Goal: Task Accomplishment & Management: Manage account settings

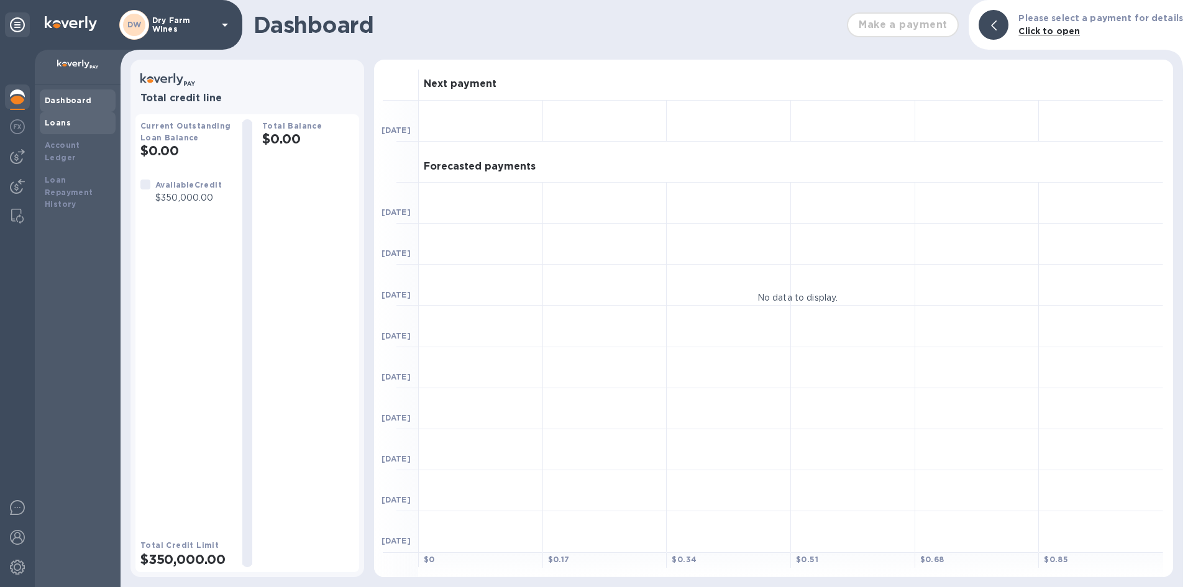
click at [54, 131] on div "Loans" at bounding box center [78, 123] width 76 height 22
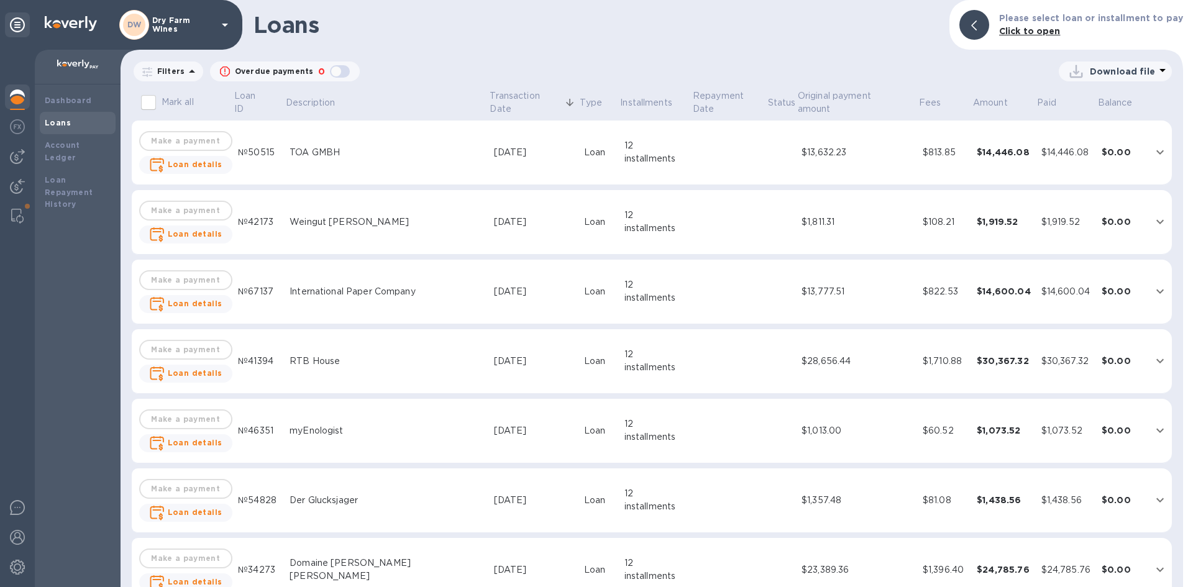
click at [9, 142] on div at bounding box center [17, 319] width 35 height 538
click at [19, 129] on img at bounding box center [17, 126] width 15 height 15
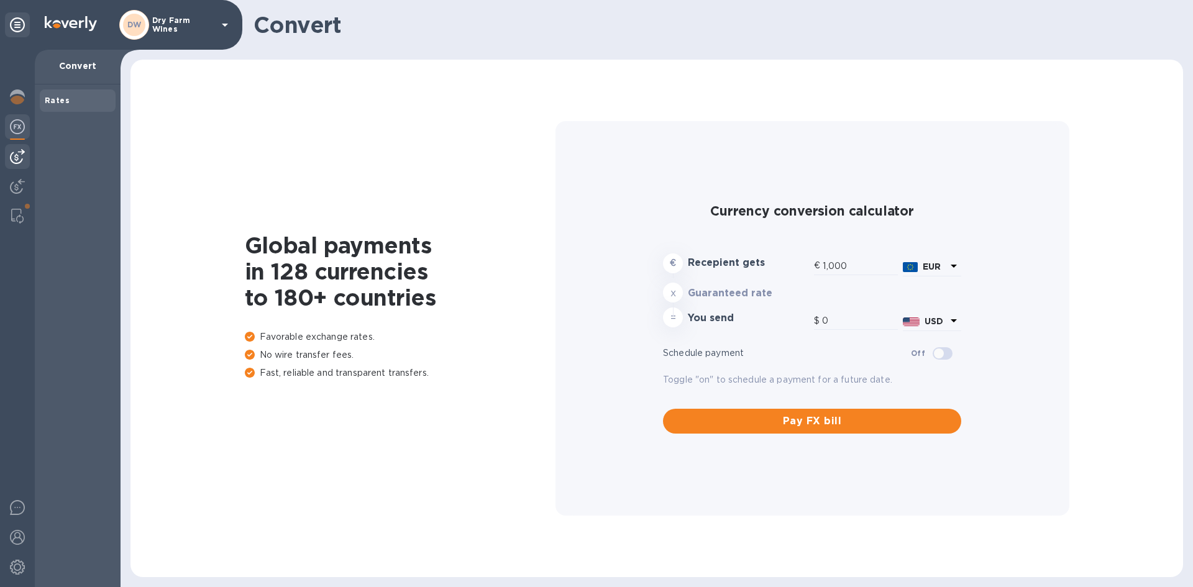
type input "1,175.85"
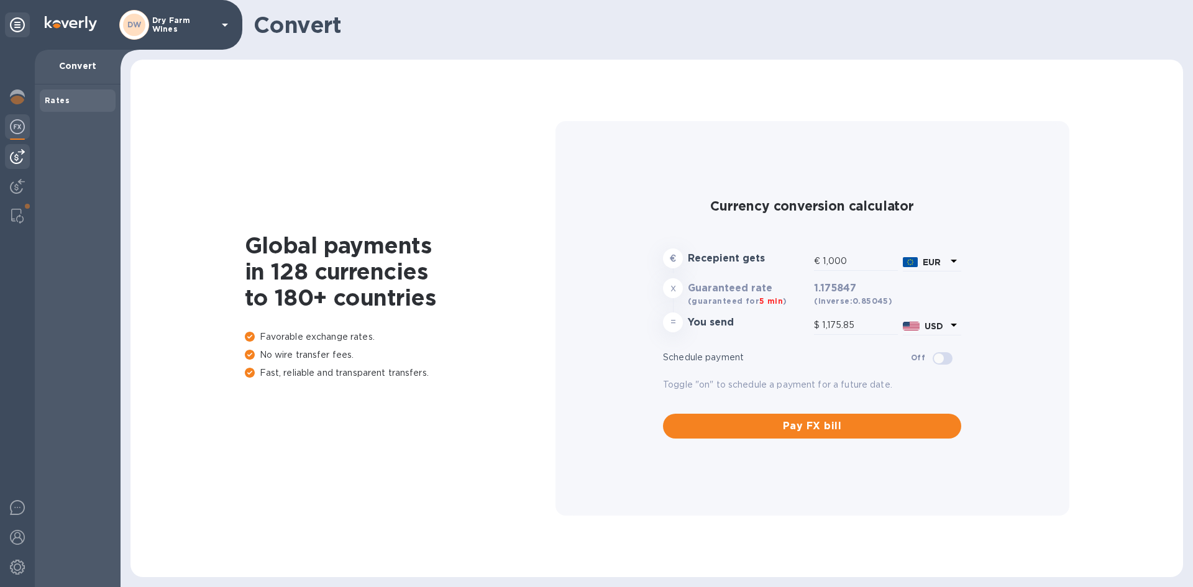
click at [17, 150] on img at bounding box center [17, 156] width 15 height 15
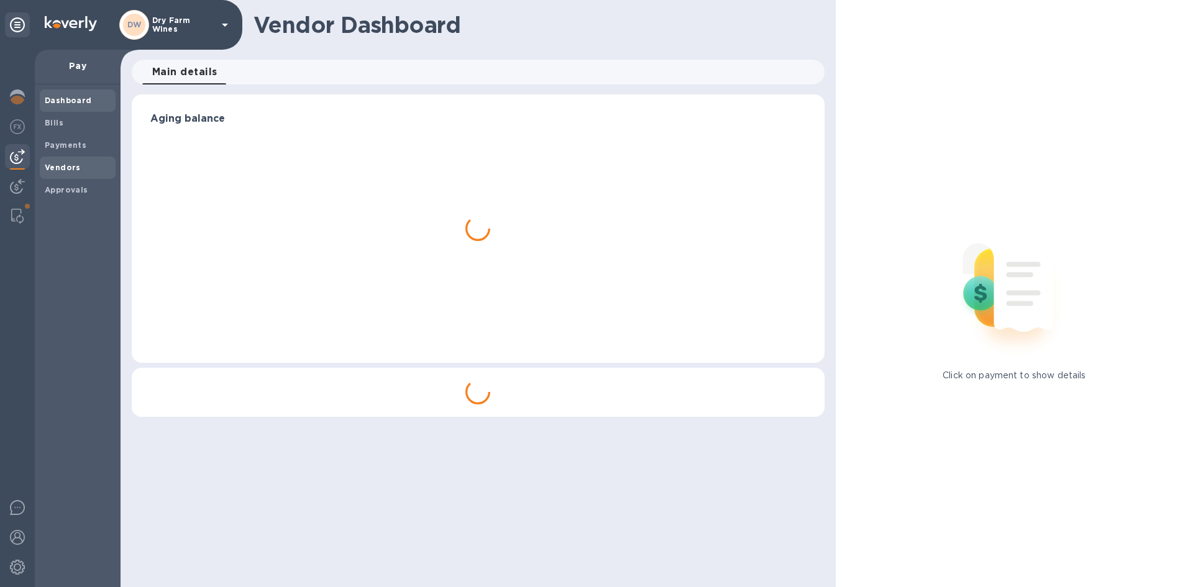
click at [53, 164] on b "Vendors" at bounding box center [63, 167] width 36 height 9
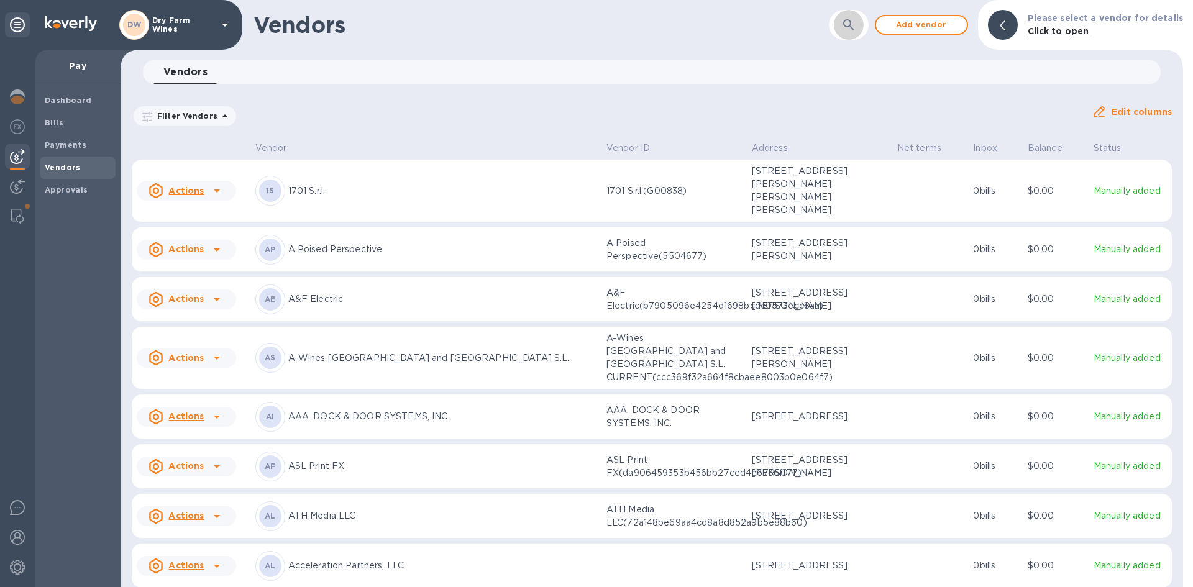
click at [864, 21] on button "button" at bounding box center [849, 25] width 30 height 30
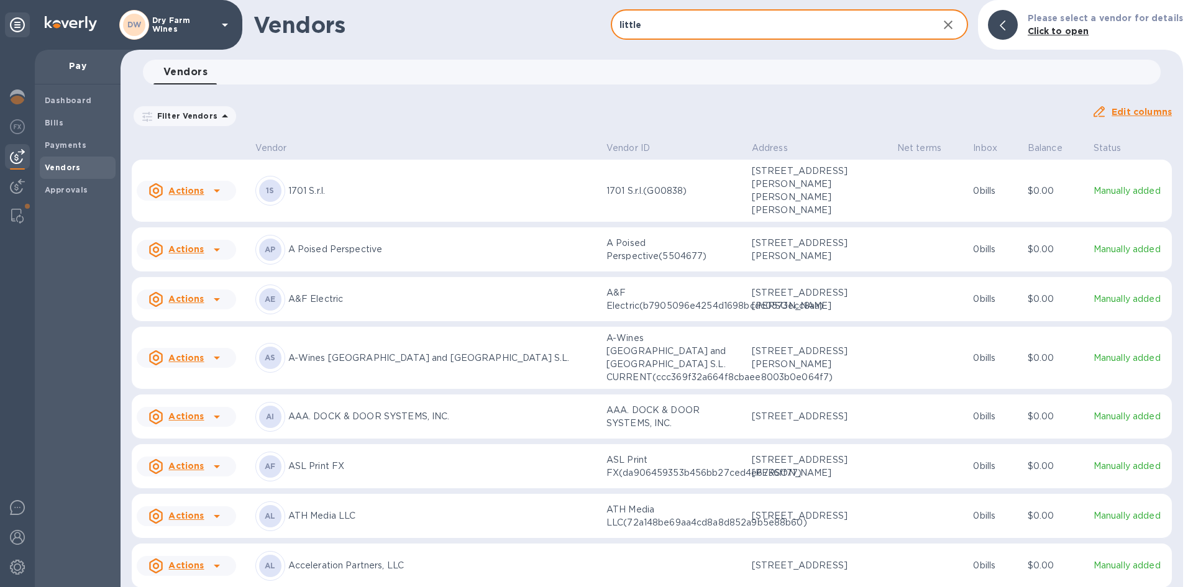
type input "little"
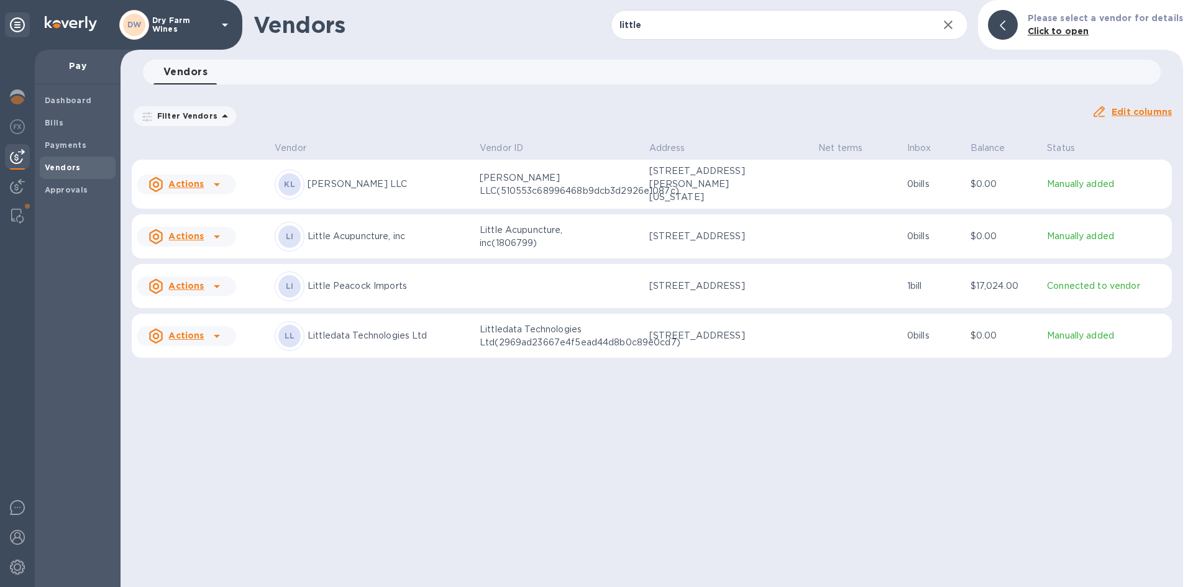
click at [376, 280] on p "Little Peacock Imports" at bounding box center [389, 286] width 162 height 13
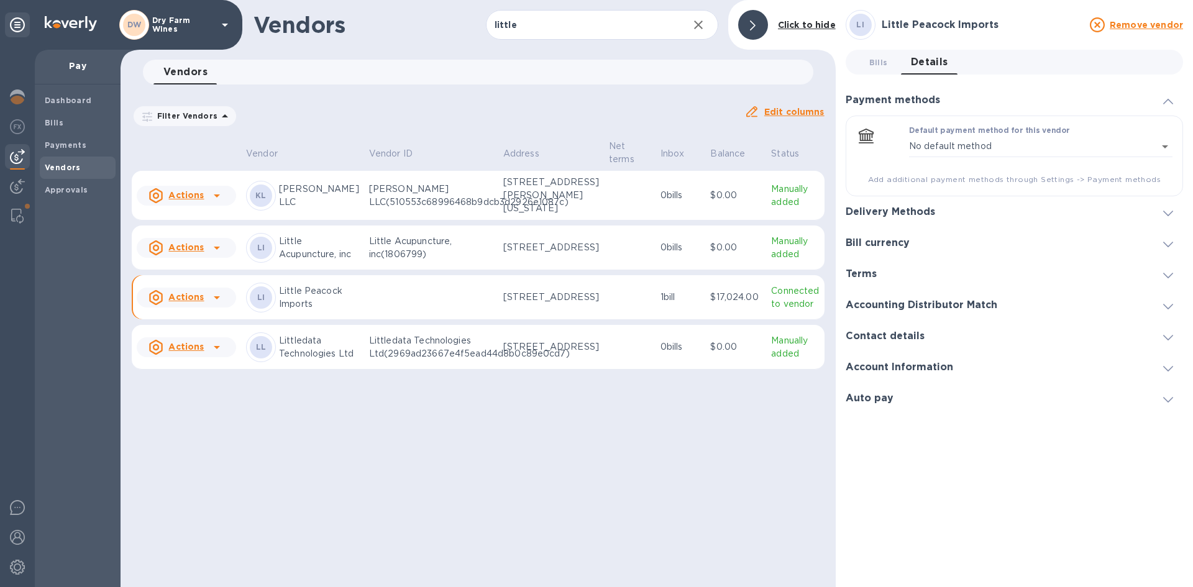
click at [1171, 214] on icon at bounding box center [1169, 214] width 10 height 6
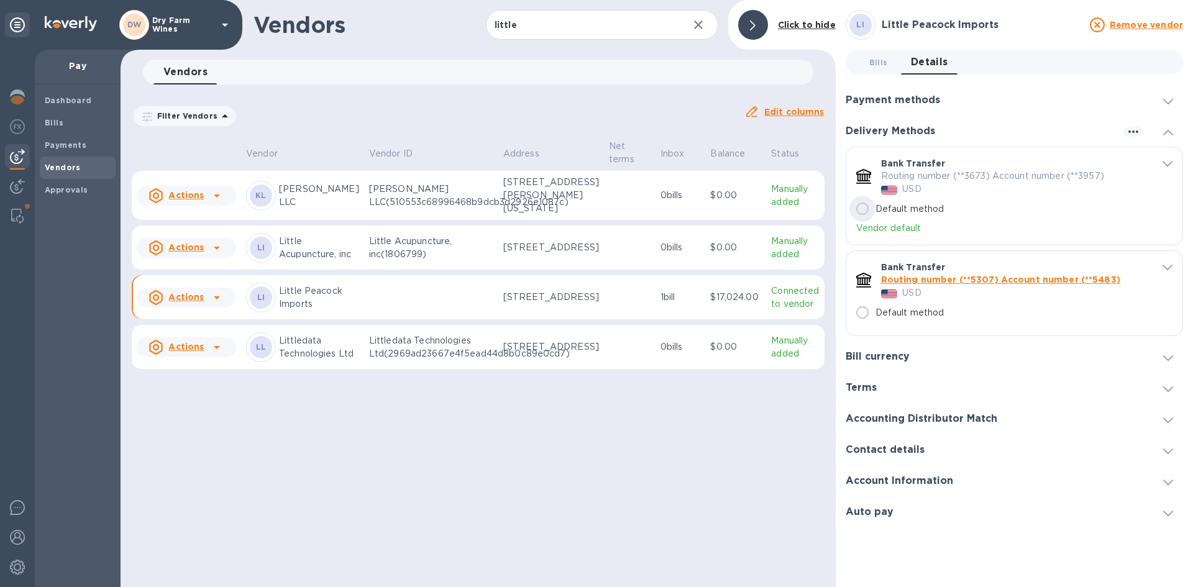
click at [863, 210] on input "Default method" at bounding box center [863, 209] width 26 height 26
radio input "true"
click at [1166, 266] on icon "default-method" at bounding box center [1168, 268] width 10 height 6
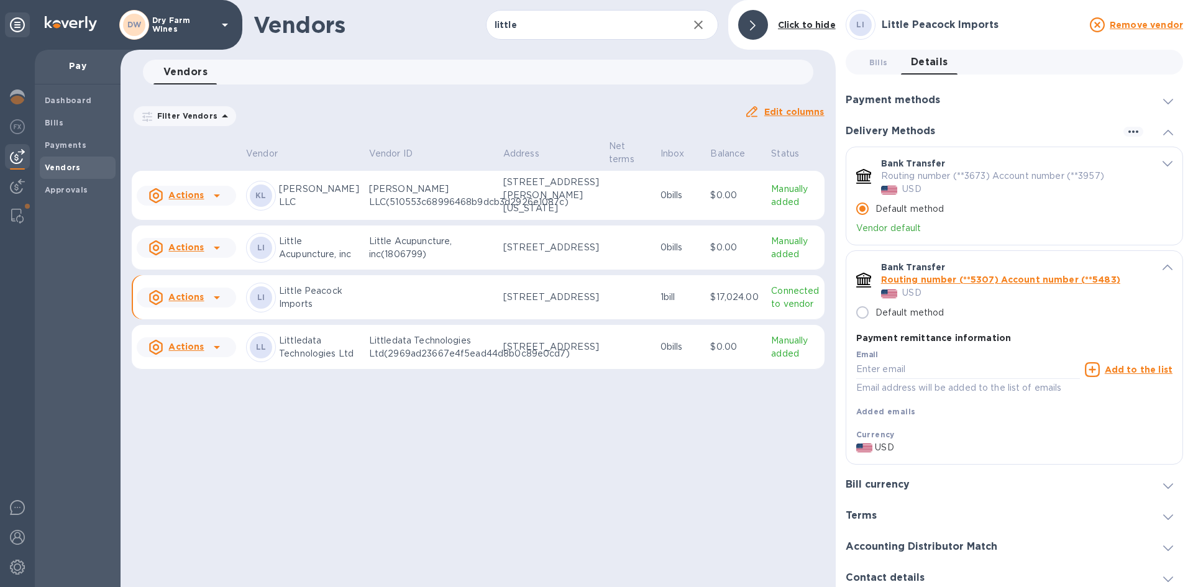
click at [1166, 266] on icon "default-method" at bounding box center [1168, 268] width 10 height 6
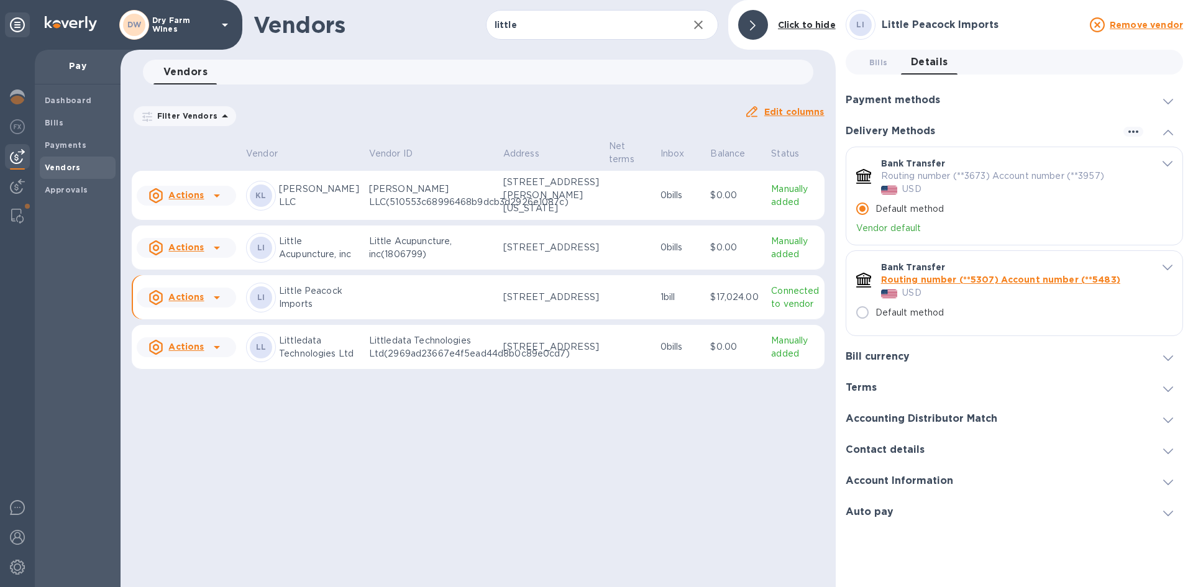
click at [1167, 167] on span "default-method" at bounding box center [1168, 163] width 10 height 12
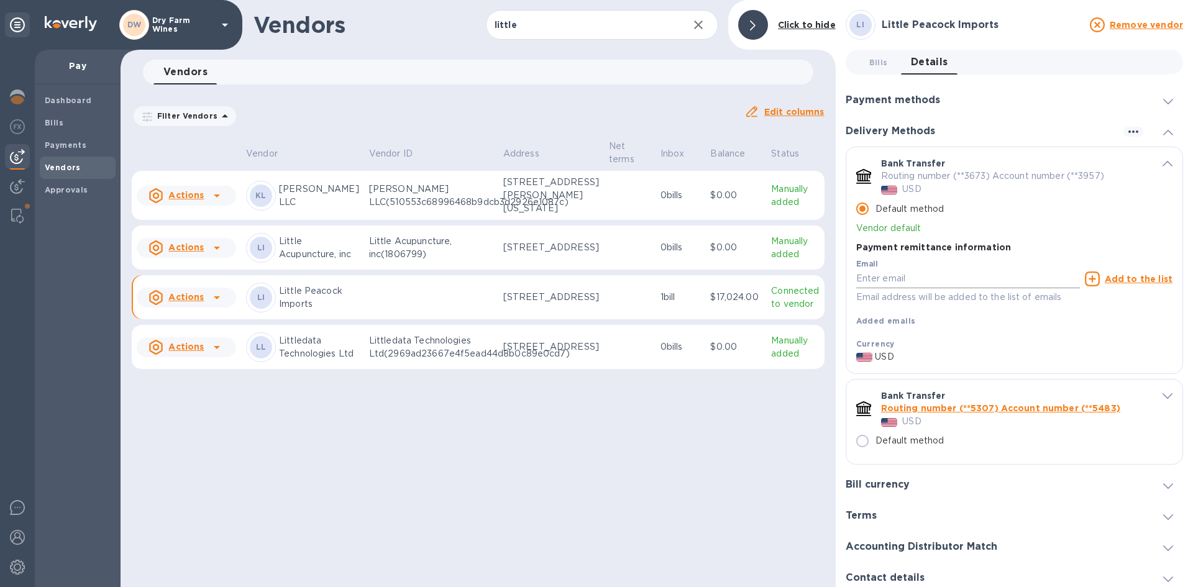
click at [865, 279] on input "default-method" at bounding box center [968, 279] width 224 height 19
paste input "[PERSON_NAME][EMAIL_ADDRESS][PERSON_NAME][DOMAIN_NAME]"
type input "[PERSON_NAME][EMAIL_ADDRESS][PERSON_NAME][DOMAIN_NAME]"
click at [1113, 277] on u "Add to the list" at bounding box center [1139, 279] width 68 height 10
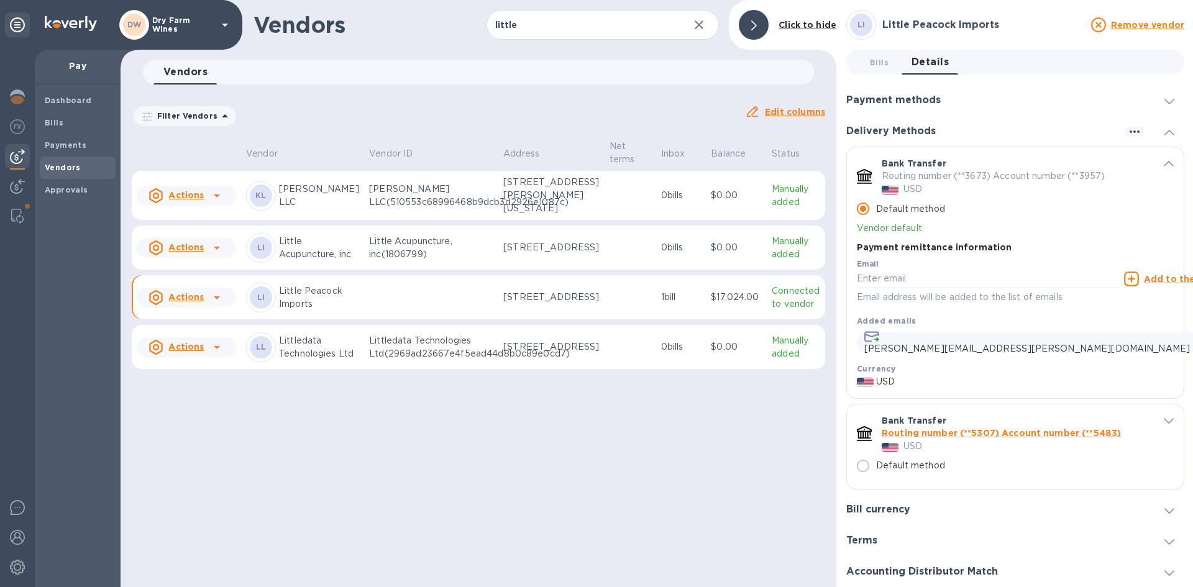
click at [1156, 162] on div "default-method" at bounding box center [1160, 163] width 27 height 12
click at [1164, 162] on icon "default-method" at bounding box center [1169, 164] width 10 height 6
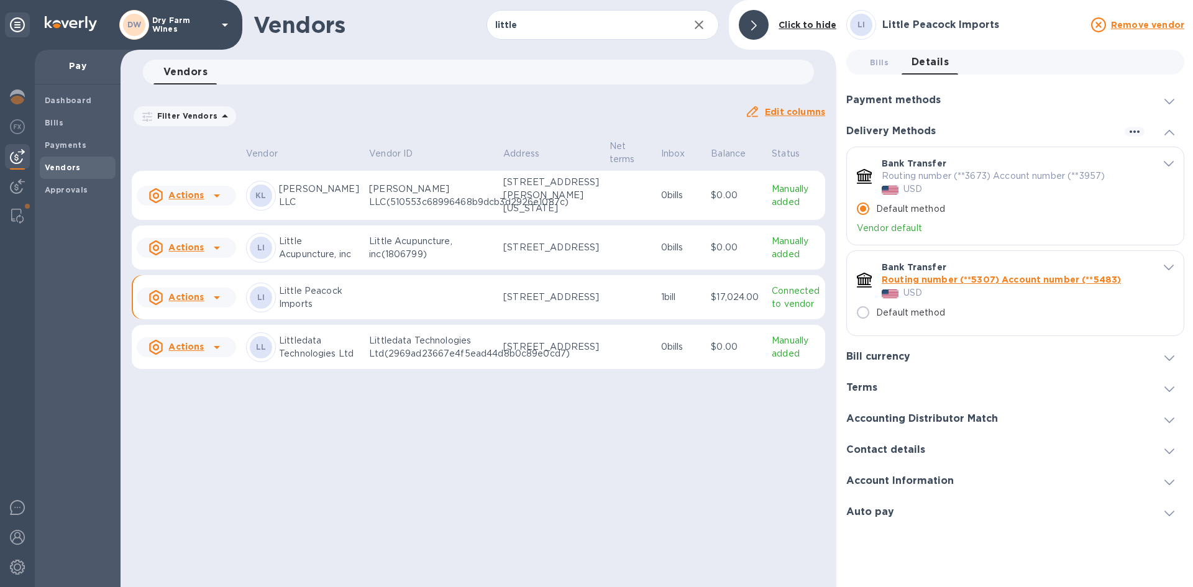
click at [1168, 132] on icon at bounding box center [1170, 133] width 10 height 6
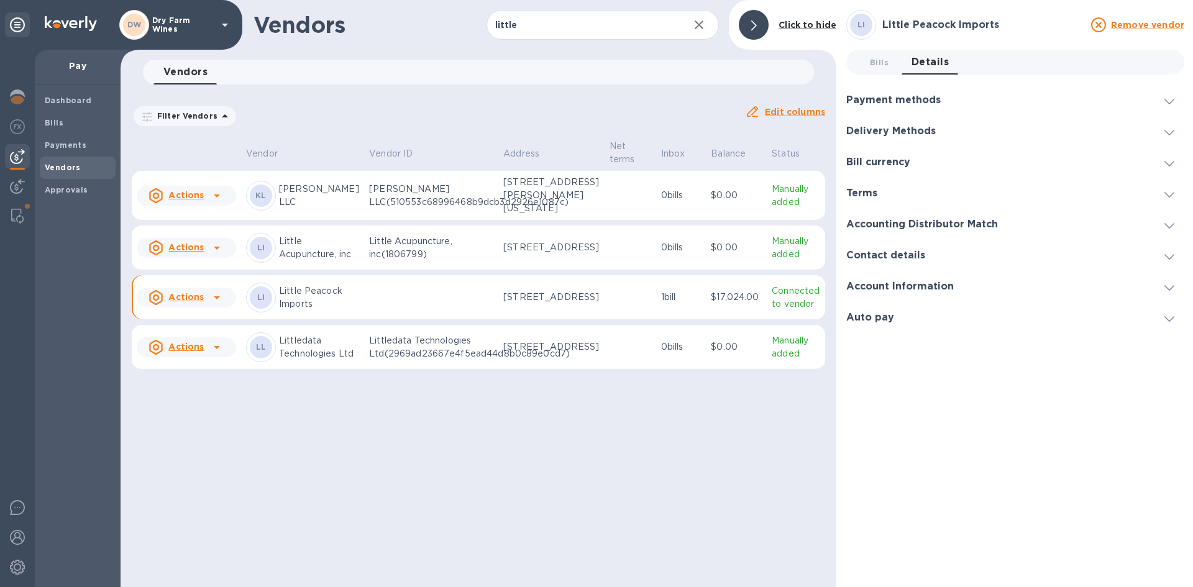
click at [1164, 94] on div at bounding box center [1170, 100] width 30 height 12
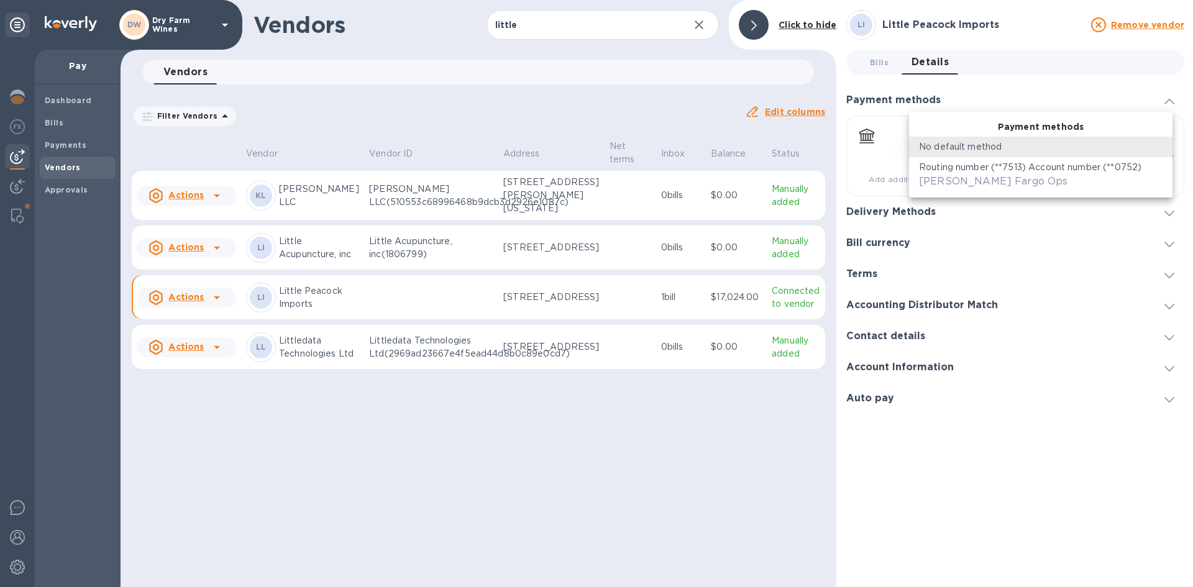
click at [1136, 149] on body "DW Dry Farm Wines Pay Dashboard Bills Payments Vendors Approvals Vendors little…" at bounding box center [596, 293] width 1193 height 587
click at [1114, 178] on div "Routing number (**7513) Account number (**0752) [PERSON_NAME] Fargo Ops" at bounding box center [1041, 175] width 244 height 28
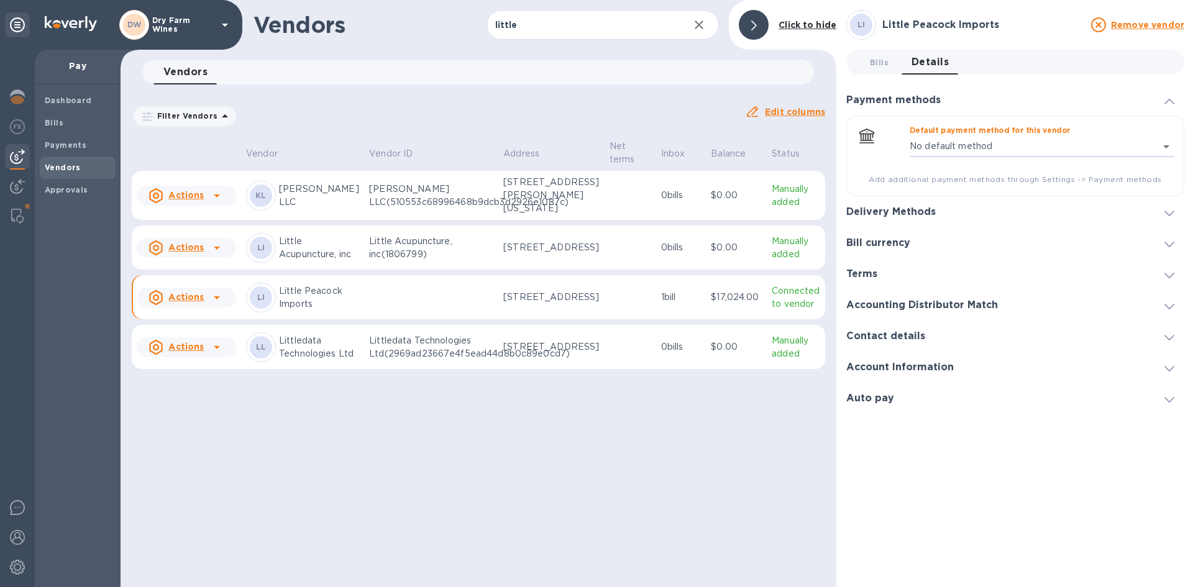
type input "891401687449982793073975352800016"
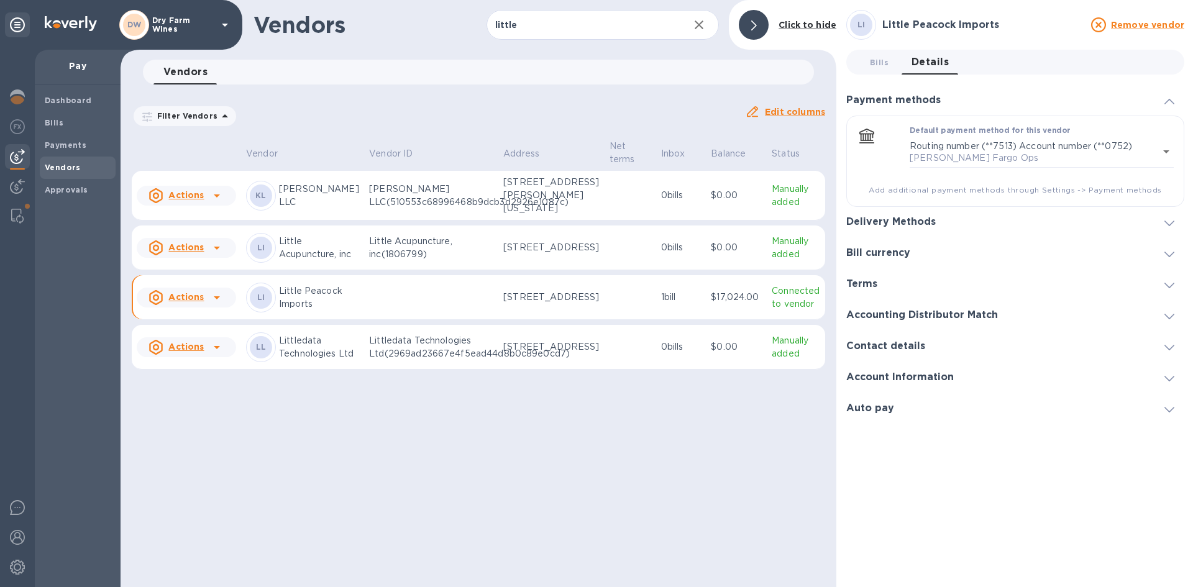
click at [1166, 103] on icon at bounding box center [1170, 102] width 10 height 6
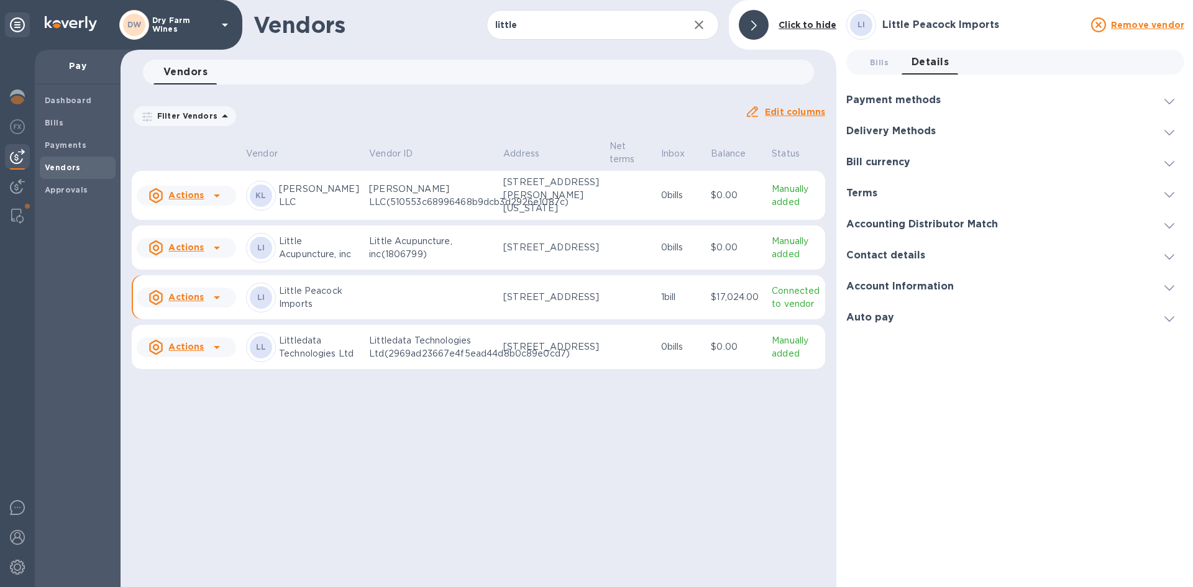
click at [776, 298] on p "Connected to vendor" at bounding box center [796, 298] width 48 height 26
click at [774, 309] on p "Connected to vendor" at bounding box center [796, 298] width 48 height 26
click at [774, 301] on p "Connected to vendor" at bounding box center [796, 298] width 48 height 26
click at [55, 125] on b "Bills" at bounding box center [54, 122] width 19 height 9
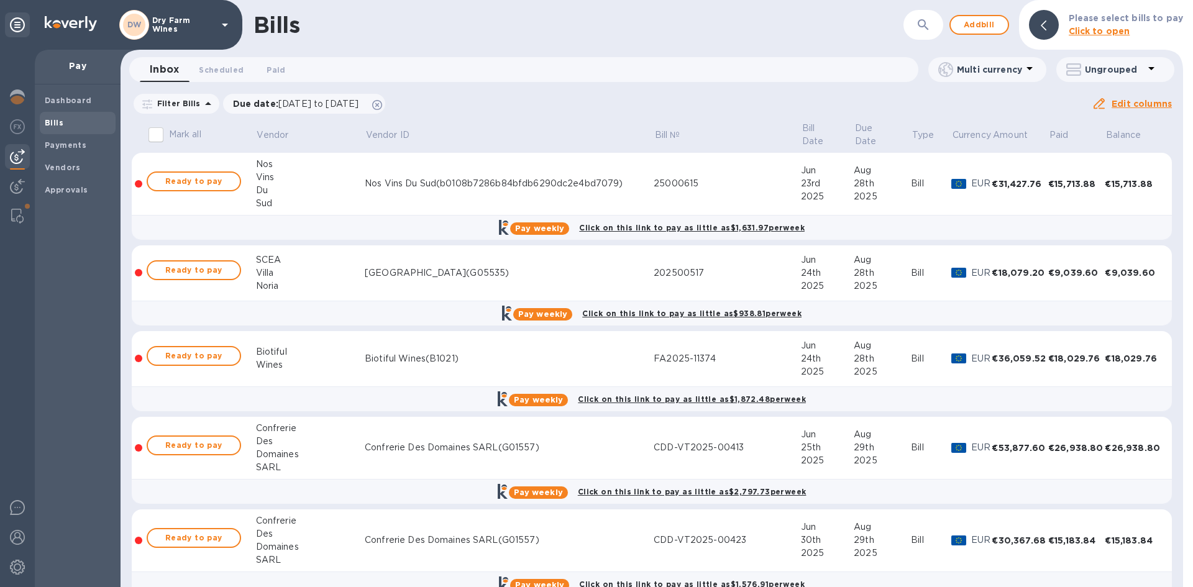
click at [923, 30] on icon "button" at bounding box center [923, 24] width 15 height 15
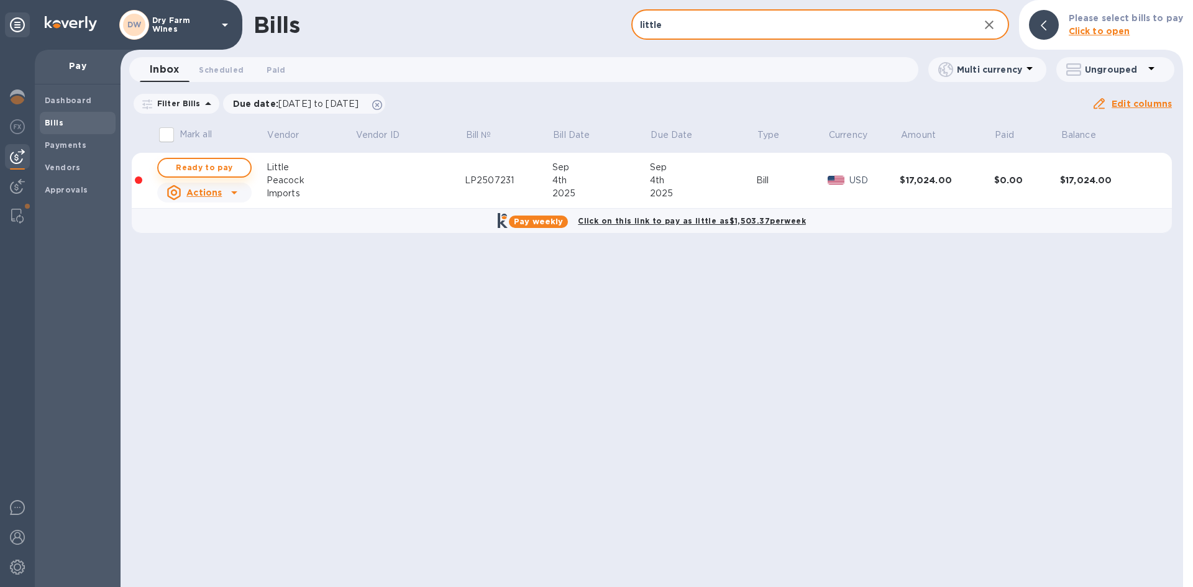
type input "little"
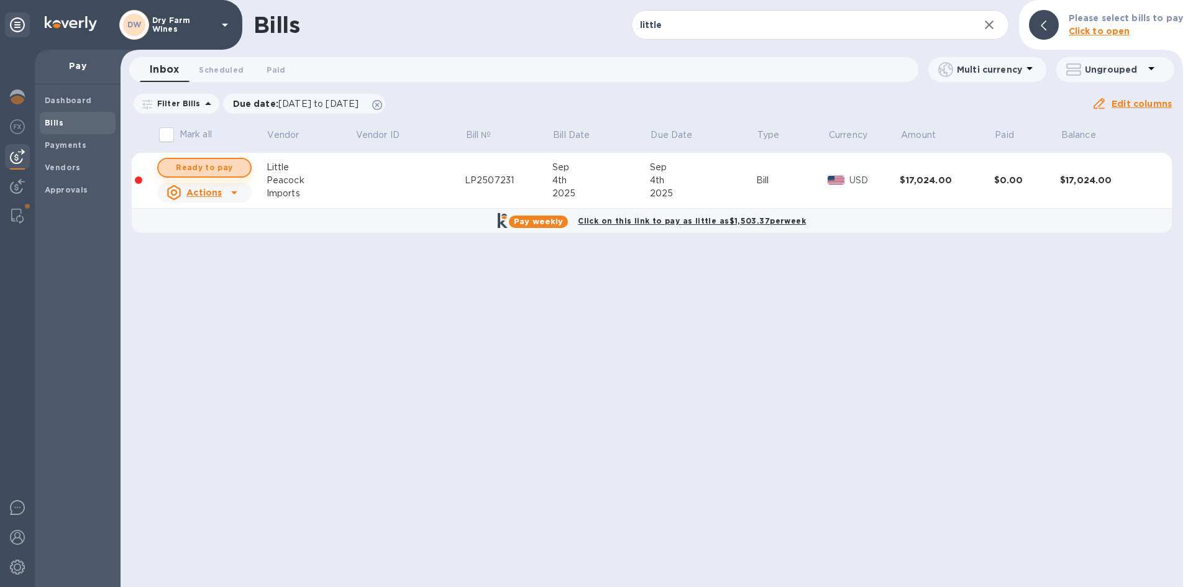
click at [197, 164] on span "Ready to pay" at bounding box center [204, 167] width 72 height 15
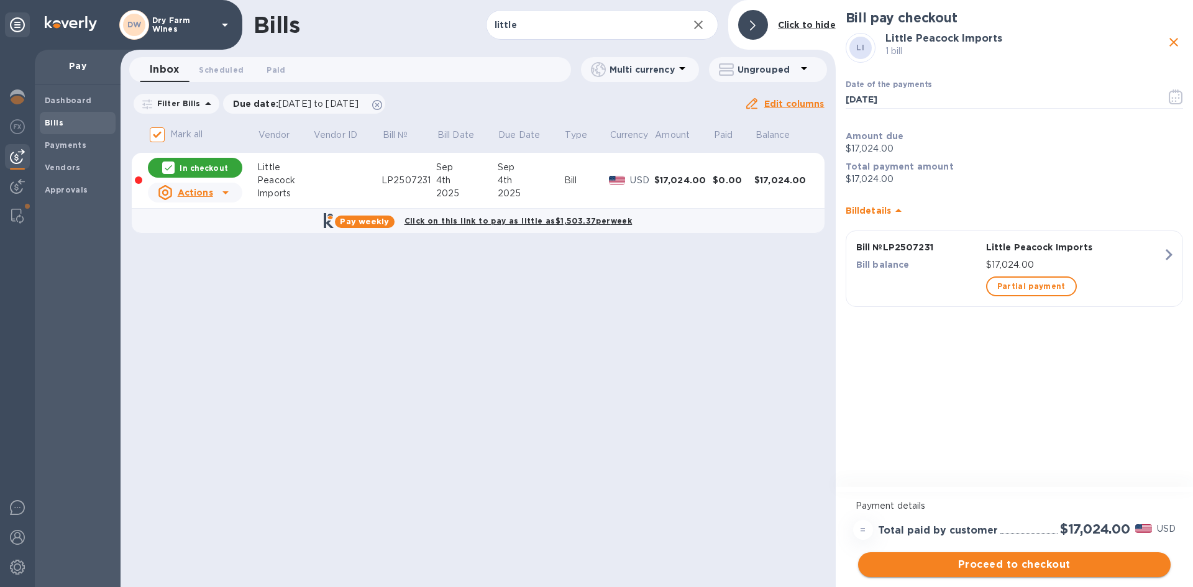
click at [1069, 563] on span "Proceed to checkout" at bounding box center [1014, 565] width 293 height 15
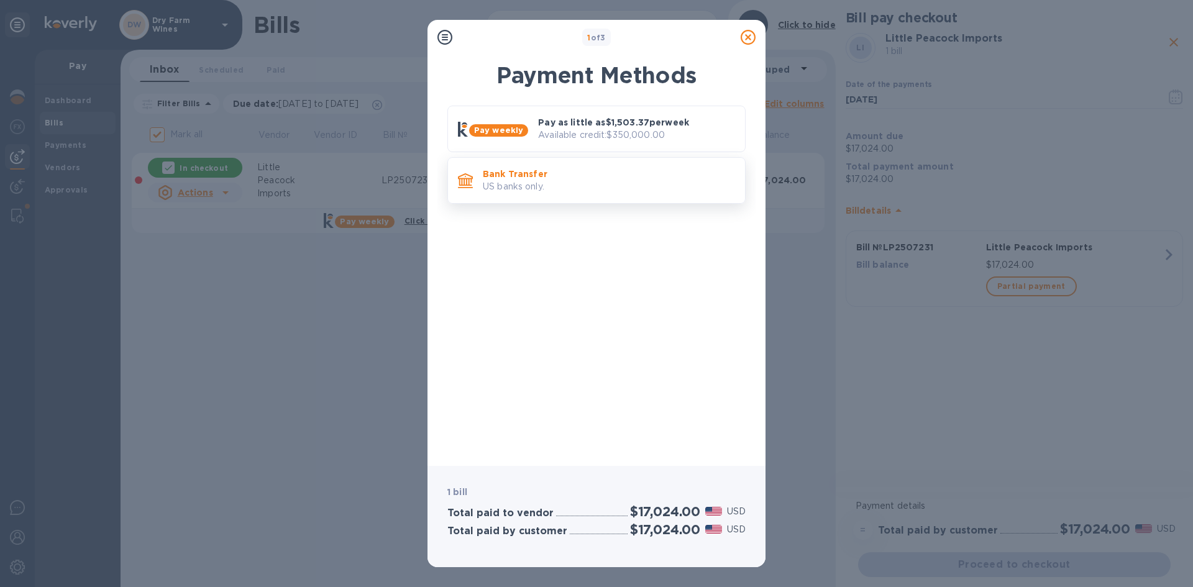
click at [641, 203] on div "Bank Transfer US banks only." at bounding box center [597, 180] width 298 height 47
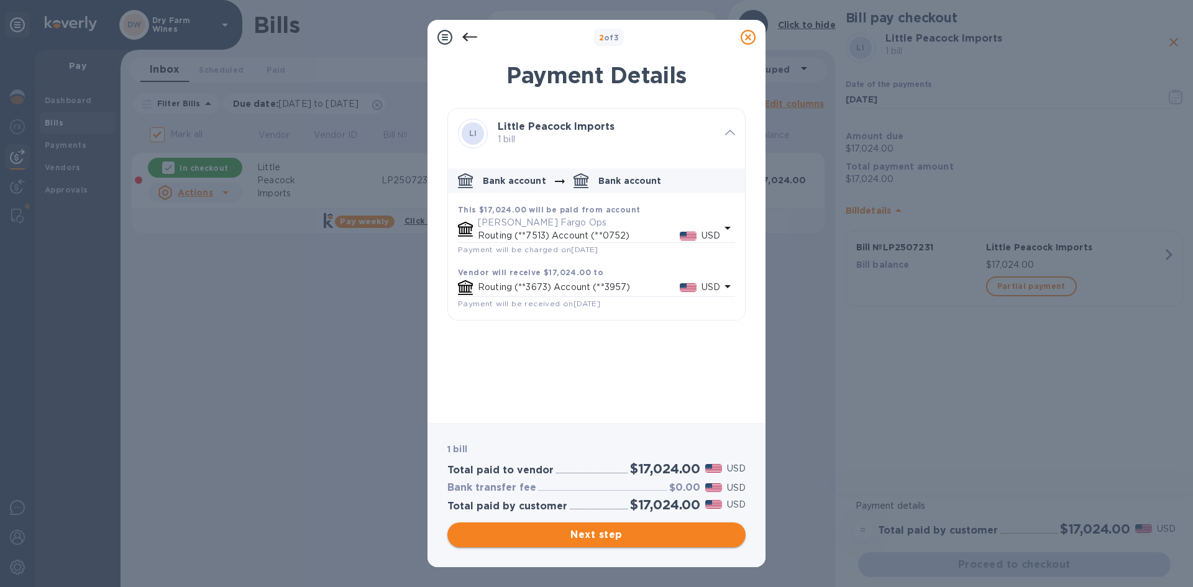
click at [672, 533] on span "Next step" at bounding box center [596, 535] width 278 height 15
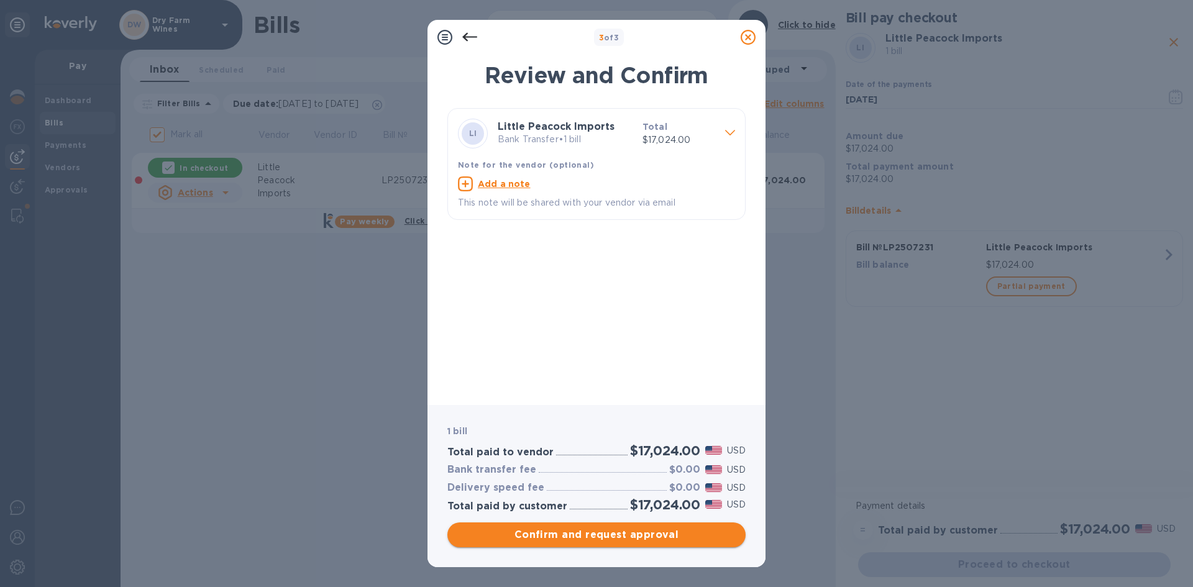
click at [673, 533] on span "Confirm and request approval" at bounding box center [596, 535] width 278 height 15
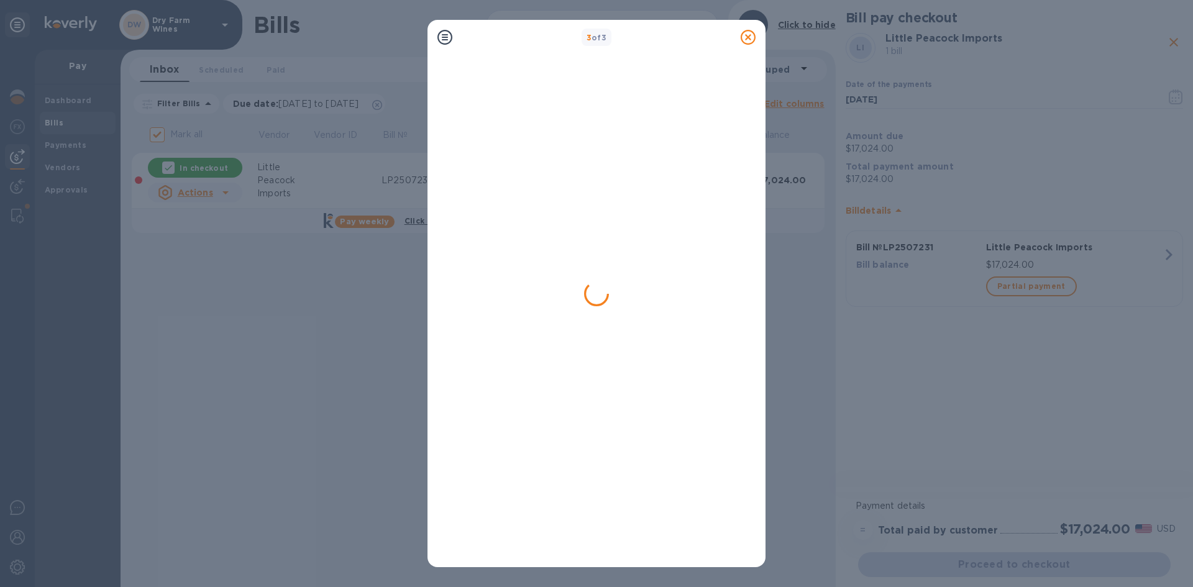
checkbox input "false"
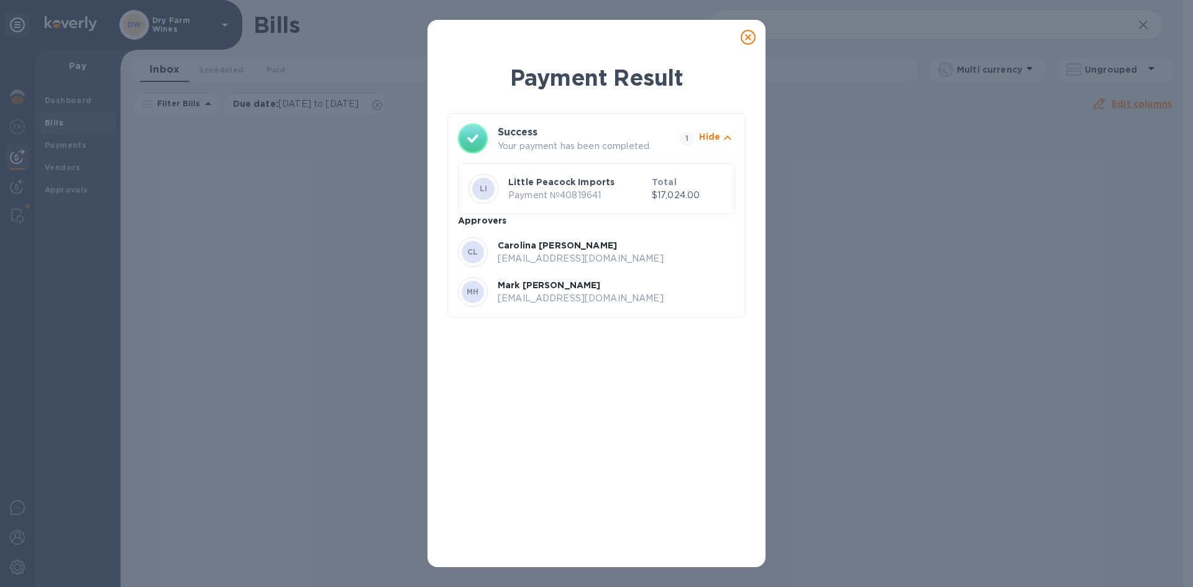
click at [817, 147] on div "Payment Result Success Your payment has been completed. 1 Hide LI Little Peacoc…" at bounding box center [596, 293] width 1193 height 587
click at [748, 40] on icon at bounding box center [748, 37] width 15 height 15
